Goal: Find contact information: Find contact information

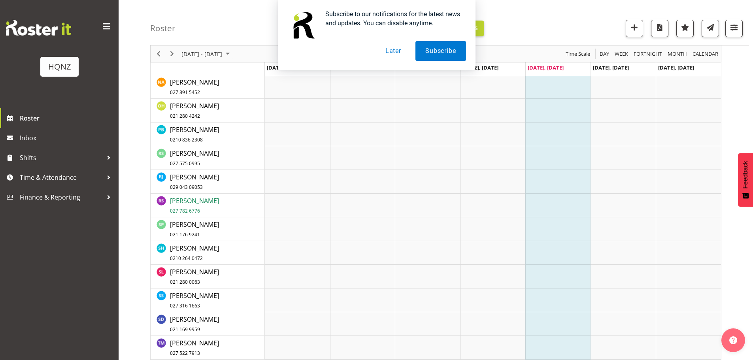
scroll to position [988, 0]
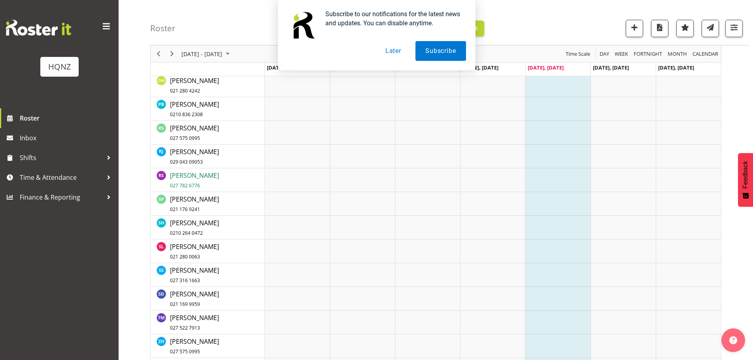
click at [192, 176] on span "Rebecca Shaw 027 782 6776" at bounding box center [194, 180] width 49 height 18
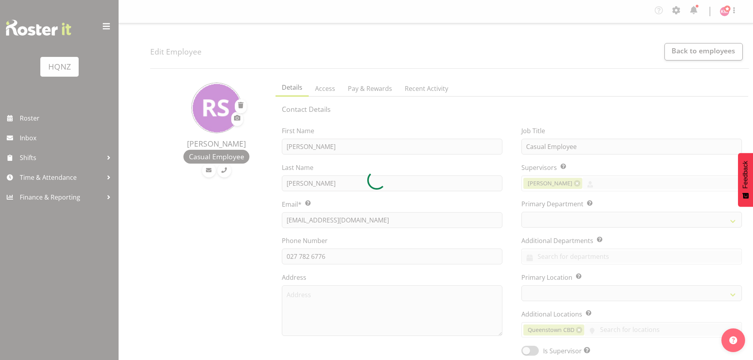
select select "TimelineWeek"
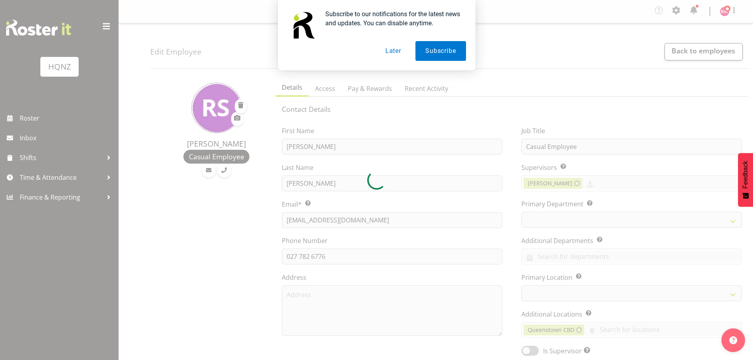
select select
click at [399, 55] on button "Later" at bounding box center [394, 51] width 36 height 20
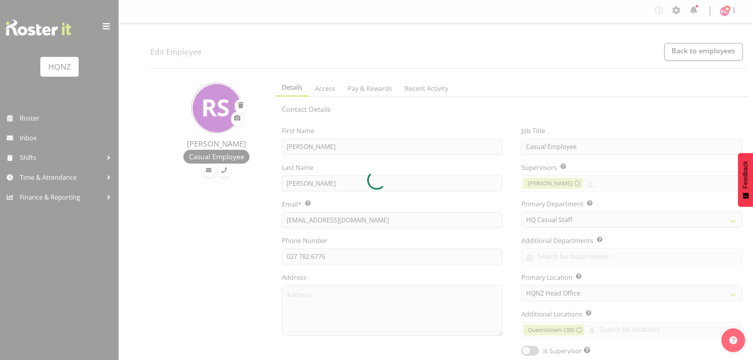
drag, startPoint x: 374, startPoint y: 218, endPoint x: 279, endPoint y: 221, distance: 94.9
click at [279, 221] on div at bounding box center [376, 180] width 753 height 360
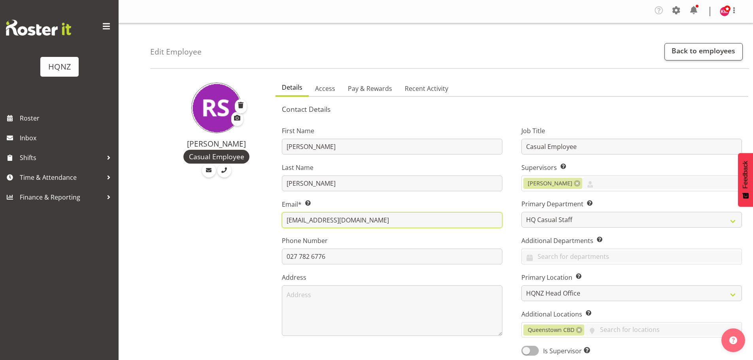
drag, startPoint x: 371, startPoint y: 221, endPoint x: 340, endPoint y: 322, distance: 105.8
